Goal: Task Accomplishment & Management: Manage account settings

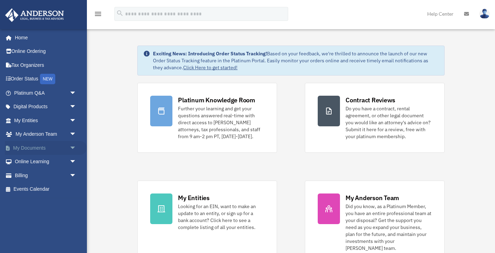
click at [36, 148] on link "My Documents arrow_drop_down" at bounding box center [46, 148] width 82 height 14
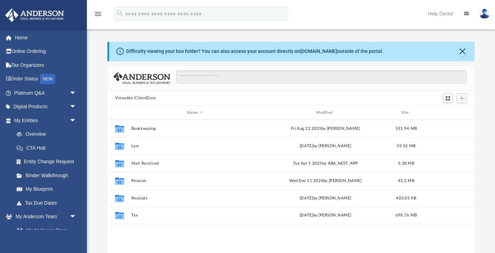
scroll to position [158, 367]
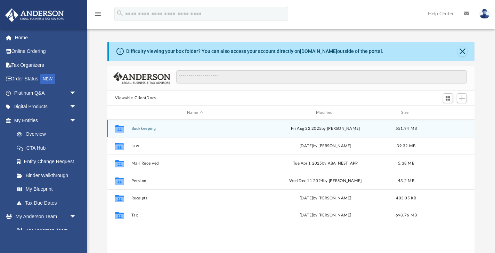
click at [152, 127] on button "Bookkeeping" at bounding box center [194, 128] width 127 height 5
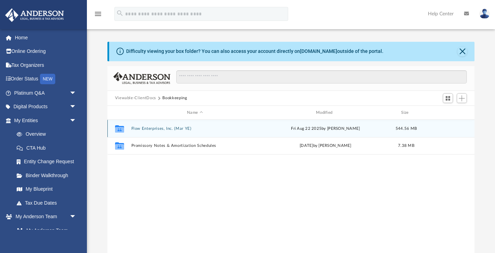
click at [154, 128] on button "Flow Enterprises, Inc. (Mar YE)" at bounding box center [194, 128] width 127 height 5
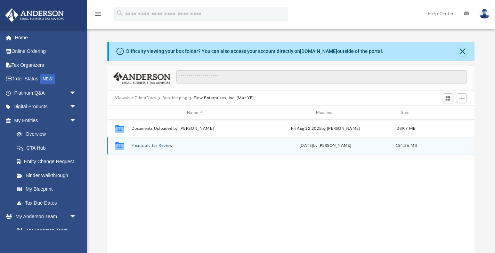
click at [160, 146] on button "Financials for Review" at bounding box center [194, 145] width 127 height 5
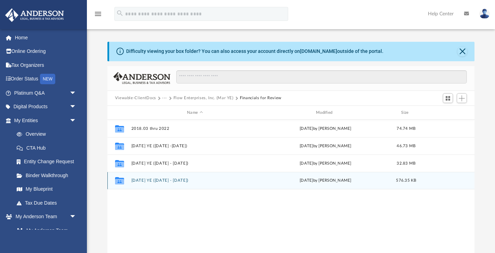
click at [163, 180] on button "2025 March YE (April 2025 - March 2026)" at bounding box center [194, 180] width 127 height 5
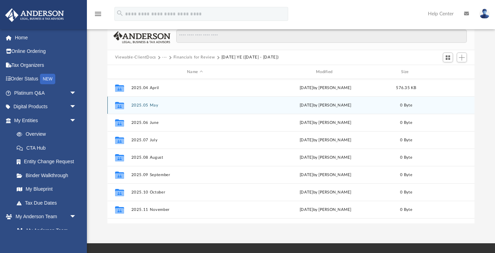
scroll to position [40, 0]
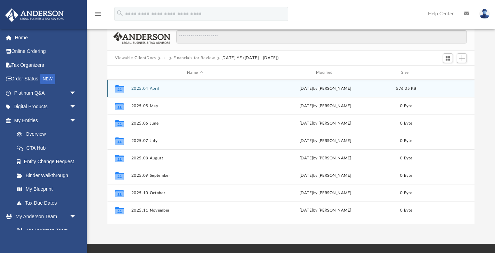
click at [320, 91] on div "Tue May 27 2025 by Alauna Dodge" at bounding box center [325, 88] width 127 height 6
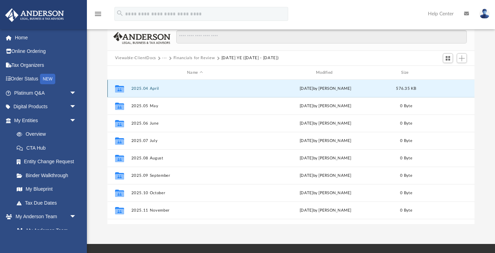
click at [121, 85] on icon "Collaborated Folder" at bounding box center [119, 88] width 11 height 11
click at [153, 89] on button "2025.04 April" at bounding box center [194, 88] width 127 height 5
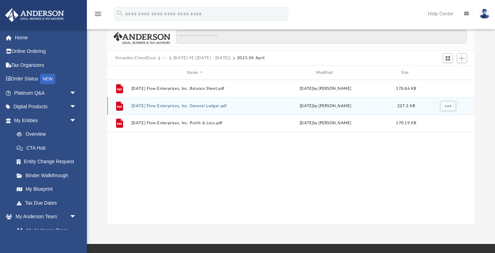
click at [204, 107] on button "2025.04.30 Flow Enterprises, Inc. General Ledger.pdf" at bounding box center [194, 106] width 127 height 5
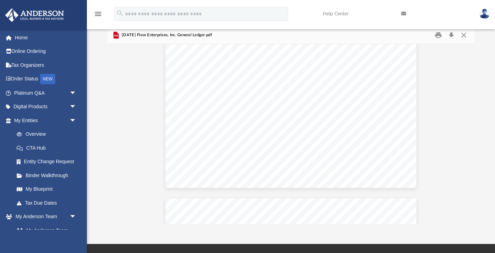
scroll to position [411, 0]
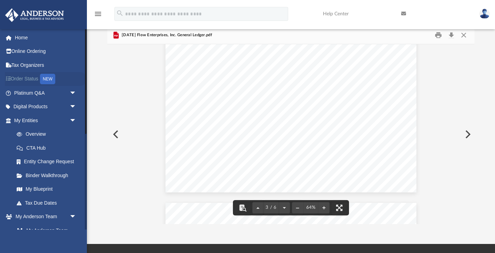
click at [36, 77] on link "Order Status NEW" at bounding box center [46, 79] width 82 height 14
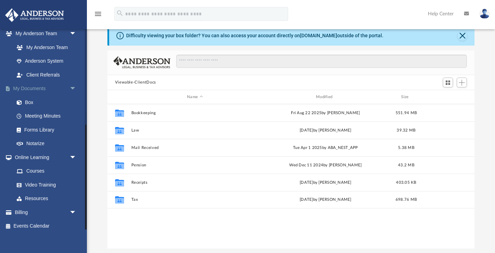
scroll to position [17, 0]
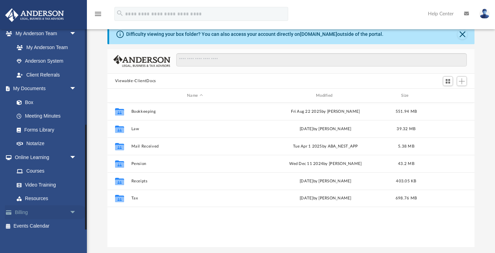
click at [24, 208] on link "Billing arrow_drop_down" at bounding box center [46, 212] width 82 height 14
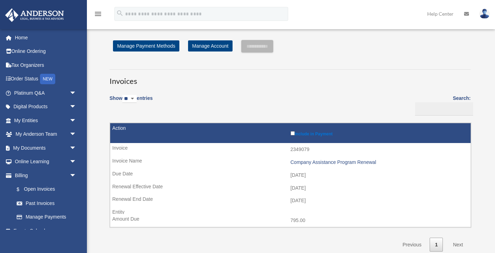
click at [485, 18] on img at bounding box center [484, 14] width 10 height 10
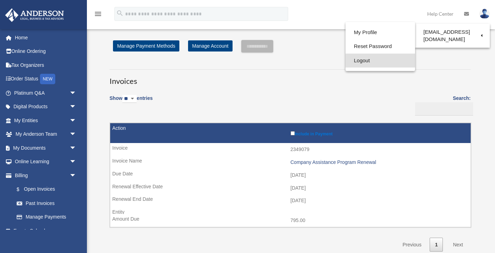
click at [359, 59] on link "Logout" at bounding box center [379, 60] width 69 height 14
